Goal: Task Accomplishment & Management: Use online tool/utility

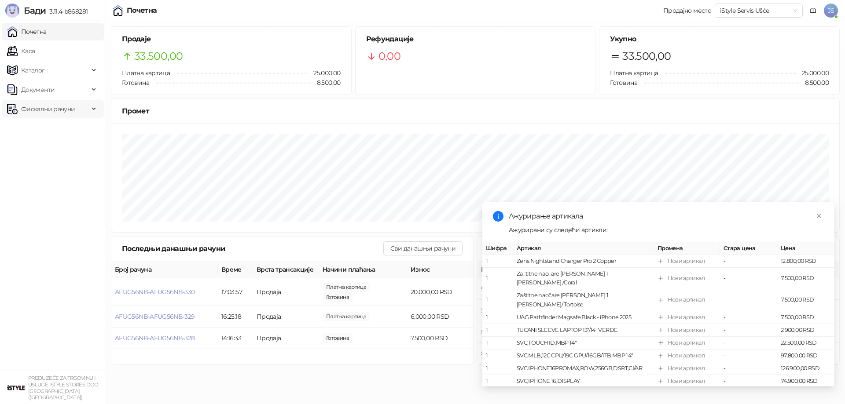
click at [76, 111] on span "Фискални рачуни" at bounding box center [48, 109] width 82 height 18
click at [49, 132] on link "Издати рачуни" at bounding box center [40, 129] width 59 height 18
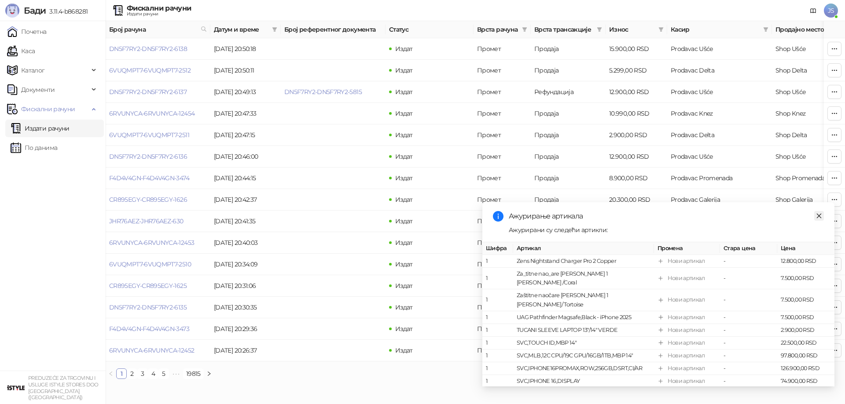
click at [822, 217] on link "Close" at bounding box center [819, 216] width 10 height 10
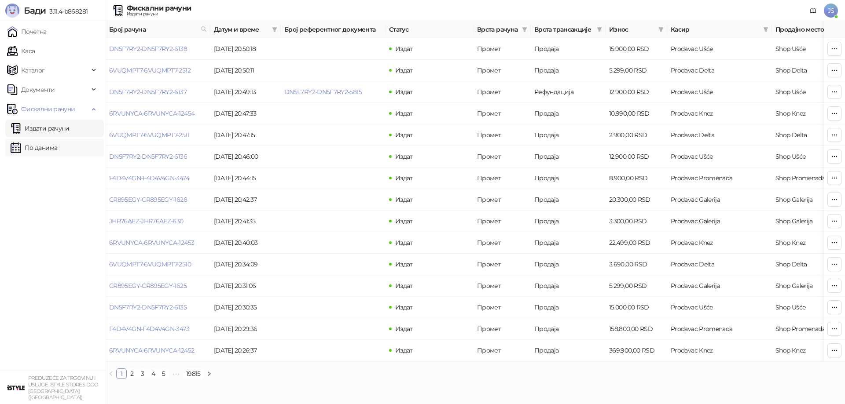
click at [37, 152] on link "По данима" at bounding box center [34, 148] width 47 height 18
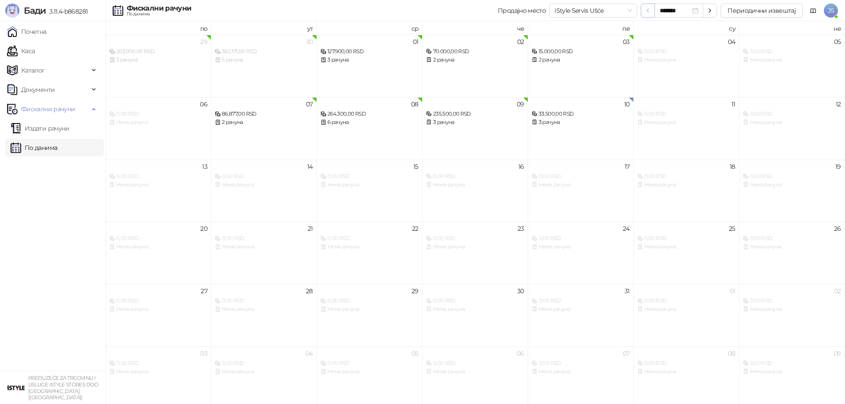
click at [650, 10] on icon "button" at bounding box center [647, 10] width 7 height 7
type input "*******"
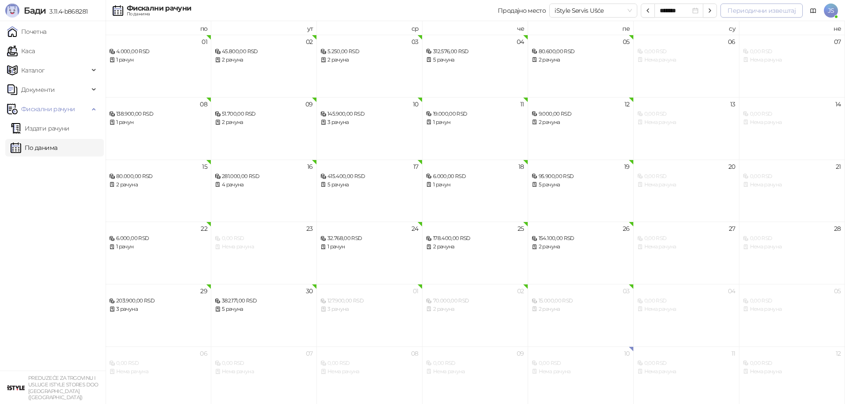
click at [757, 11] on button "Периодични извештај" at bounding box center [761, 11] width 82 height 14
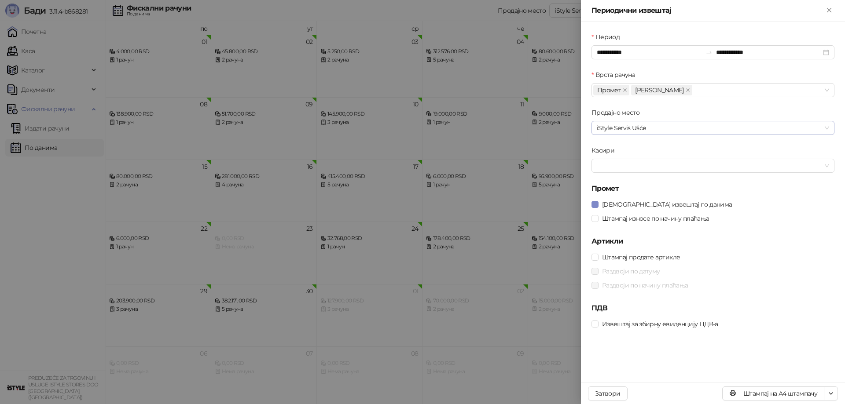
click at [633, 128] on span "iStyle Servis Ušće" at bounding box center [712, 127] width 232 height 13
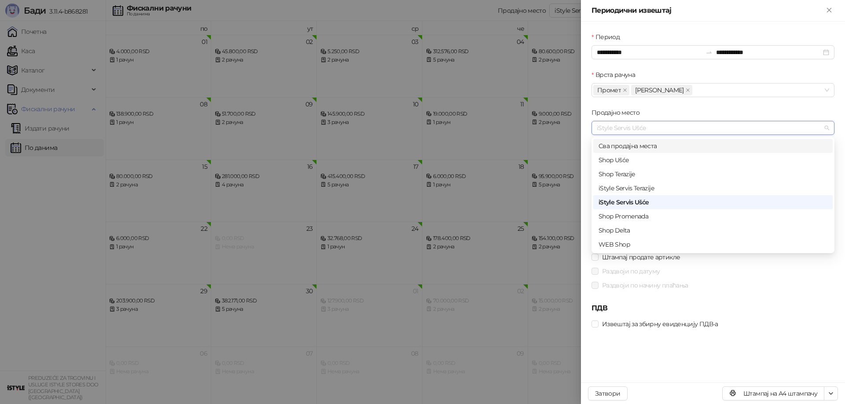
click at [626, 146] on div "Сва продајна места" at bounding box center [712, 146] width 229 height 10
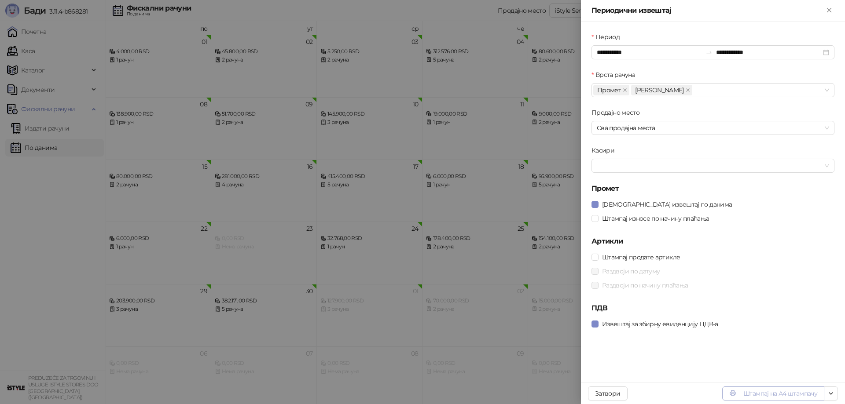
click at [774, 397] on button "Штампај на А4 штампачу" at bounding box center [773, 394] width 102 height 14
click at [802, 393] on button "Штампај на А4 штампачу" at bounding box center [773, 394] width 102 height 14
click at [829, 6] on icon "Close" at bounding box center [829, 10] width 8 height 8
